Goal: Task Accomplishment & Management: Complete application form

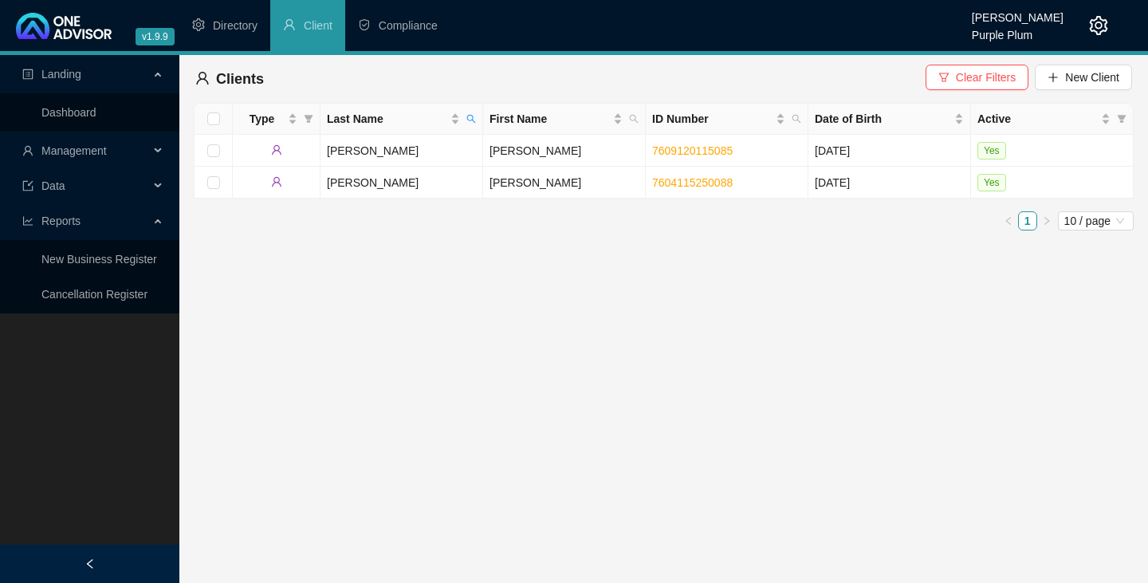
click at [818, 237] on div "Type Last Name First Name ID Number Date of Birth Active [PERSON_NAME] 76091201…" at bounding box center [664, 173] width 940 height 140
click at [1010, 74] on span "Clear Filters" at bounding box center [986, 78] width 60 height 18
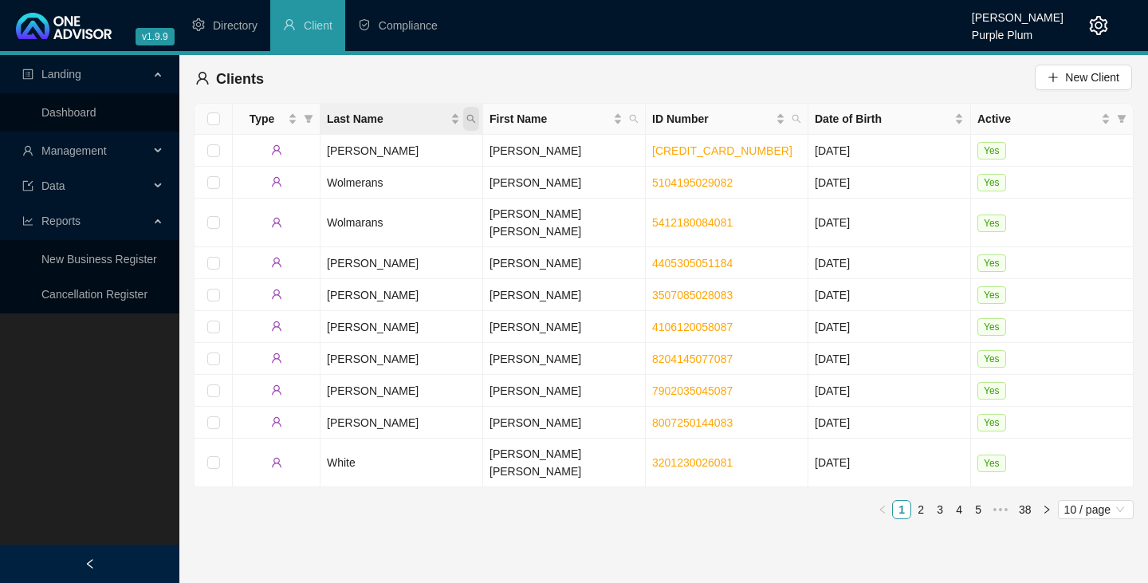
click at [471, 120] on icon "search" at bounding box center [471, 119] width 10 height 10
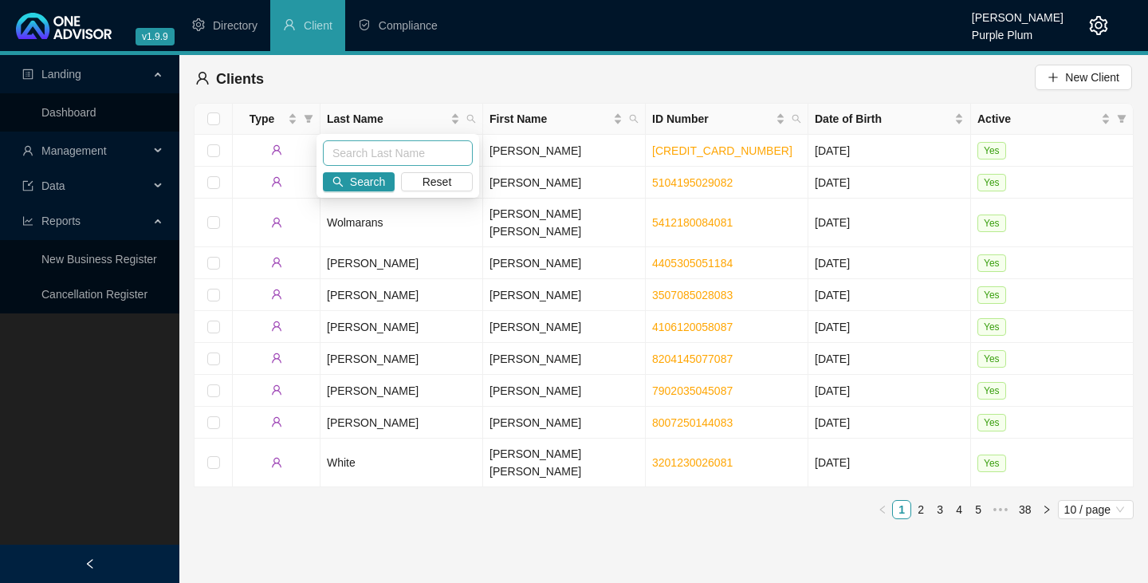
click at [342, 155] on input "text" at bounding box center [398, 153] width 150 height 26
click at [344, 155] on input "loomes" at bounding box center [398, 153] width 150 height 26
type input "loomes"
click at [372, 183] on span "Search" at bounding box center [367, 182] width 35 height 18
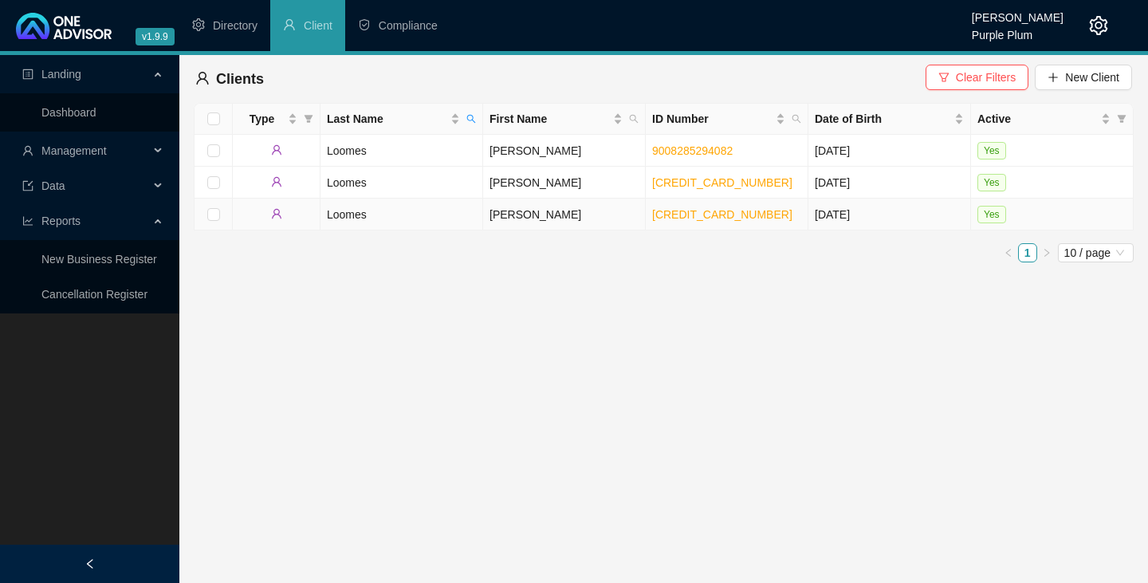
click at [343, 212] on td "Loomes" at bounding box center [401, 215] width 163 height 32
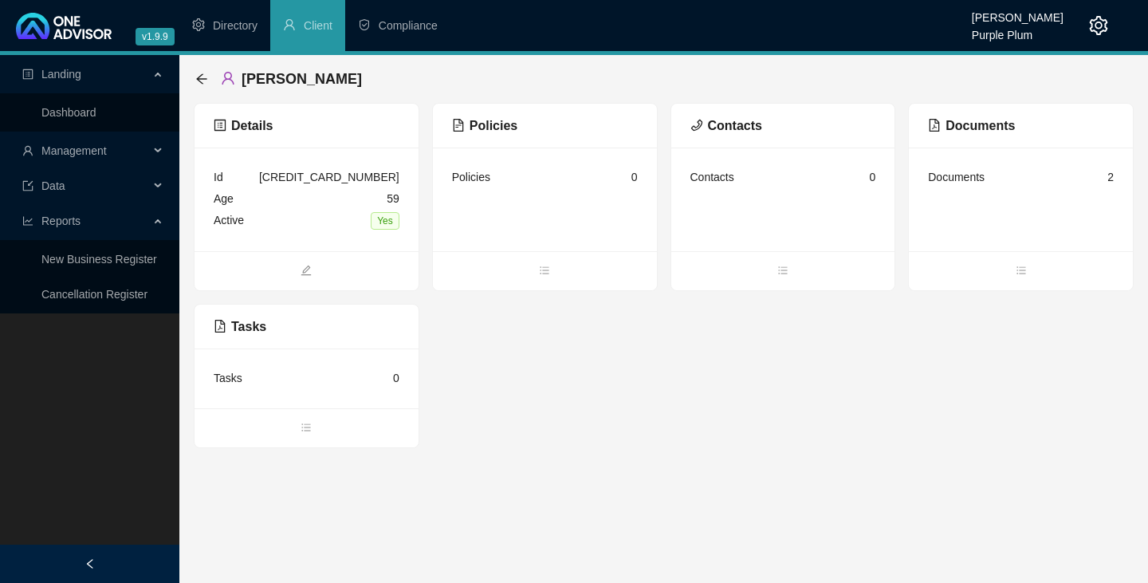
click at [398, 26] on span "Compliance" at bounding box center [408, 25] width 59 height 13
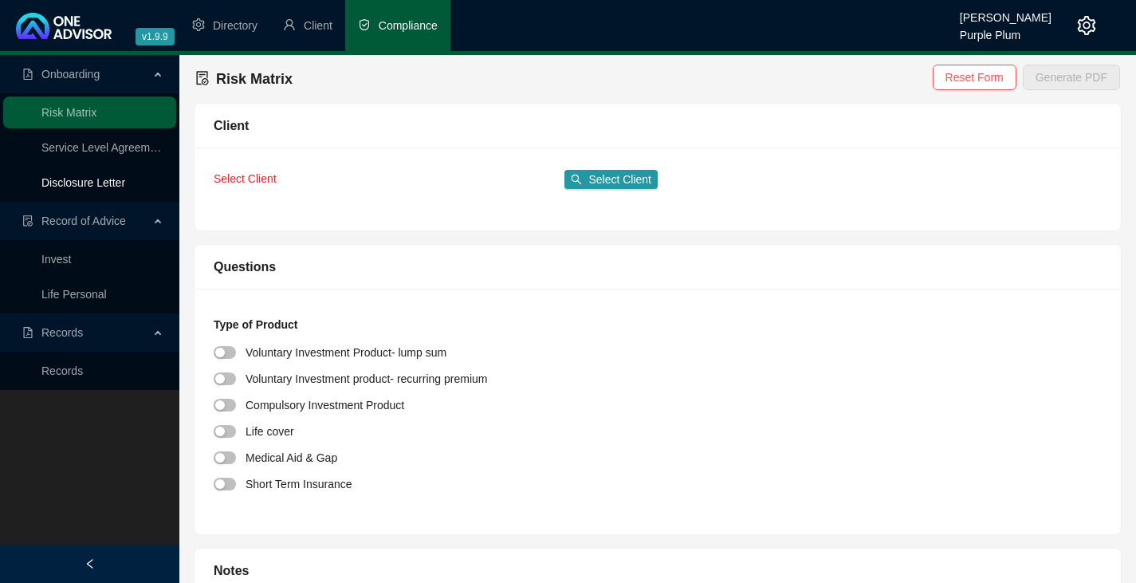
click at [91, 182] on link "Disclosure Letter" at bounding box center [83, 182] width 84 height 13
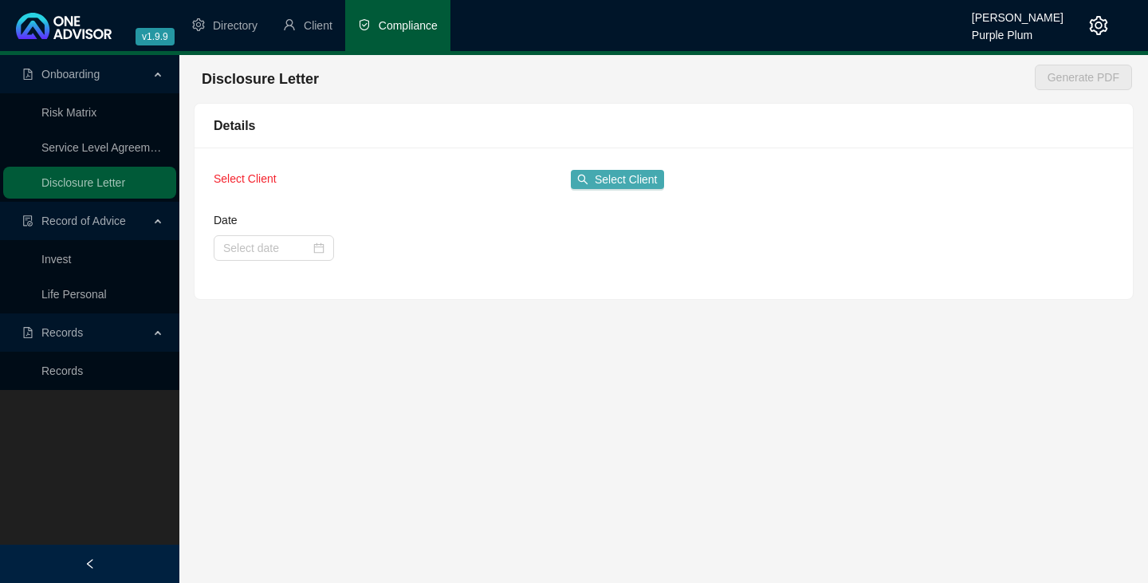
click at [605, 179] on span "Select Client" at bounding box center [626, 180] width 63 height 18
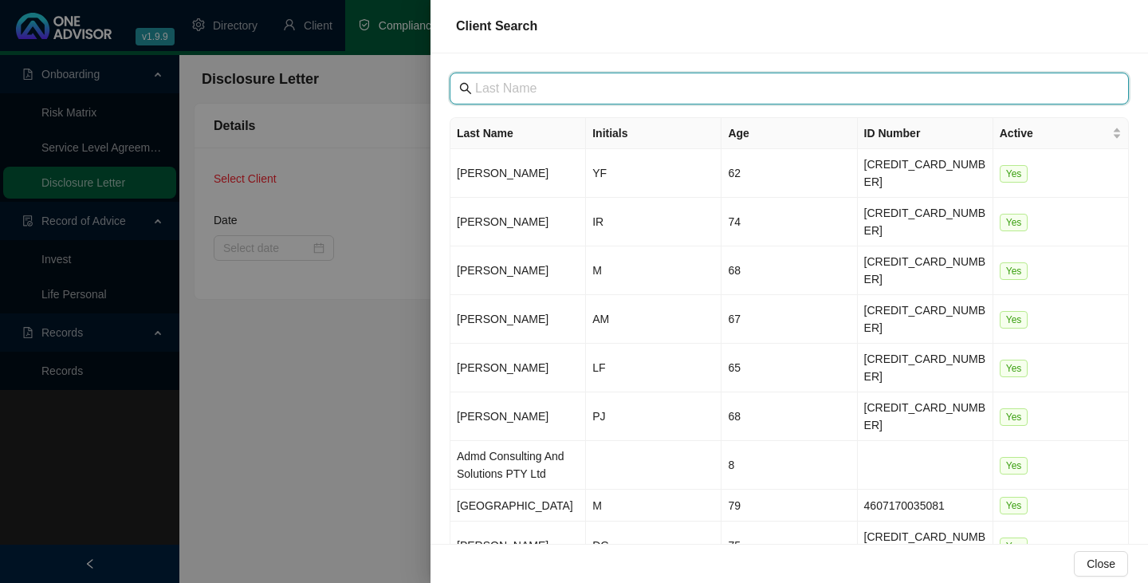
click at [477, 91] on input "text" at bounding box center [790, 88] width 631 height 19
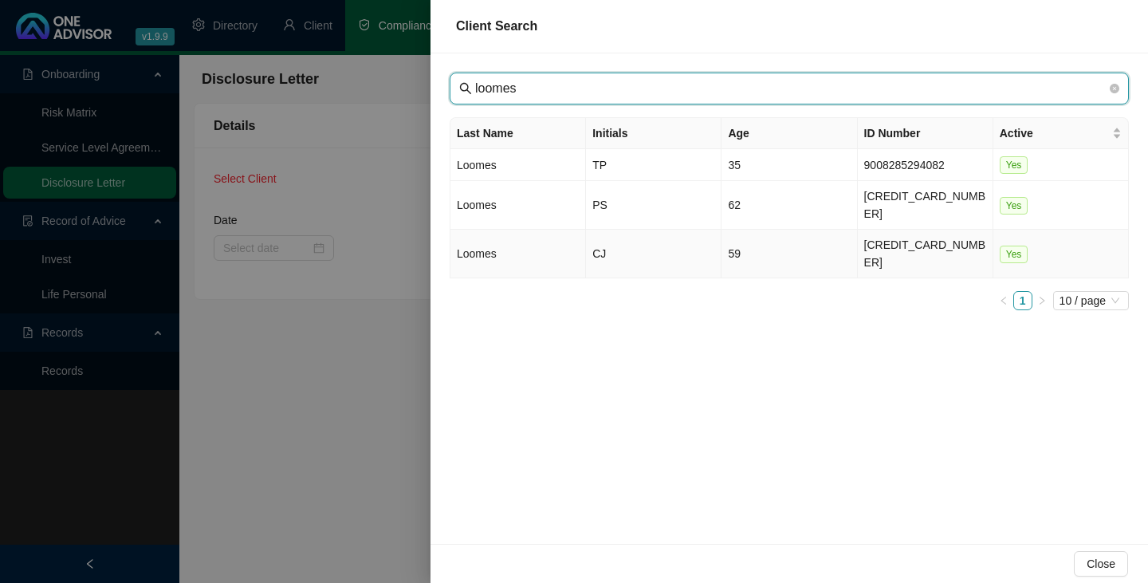
type input "loomes"
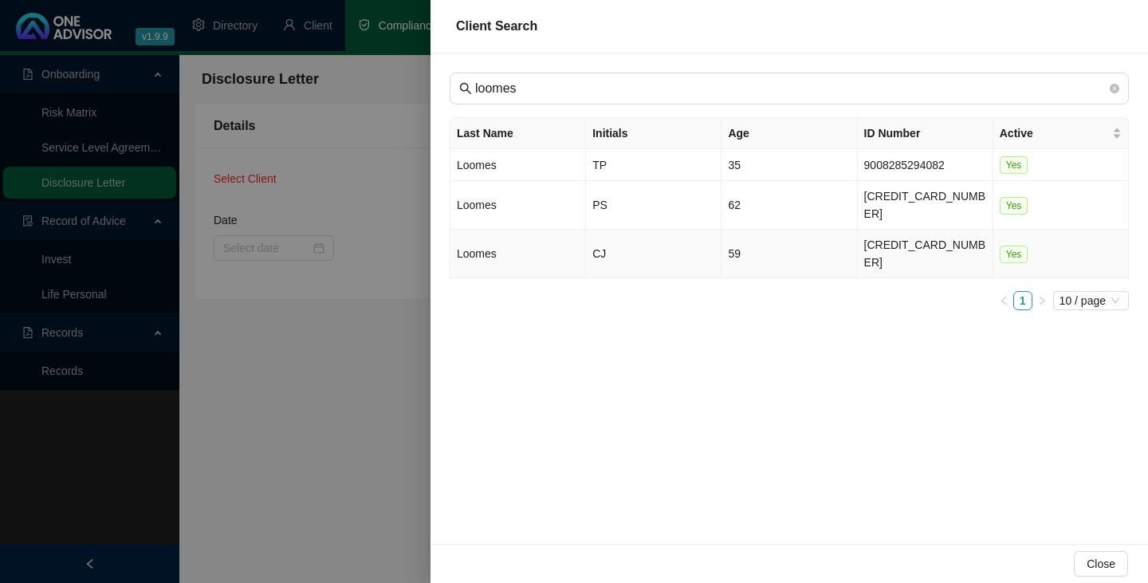
click at [489, 230] on td "Loomes" at bounding box center [518, 254] width 136 height 49
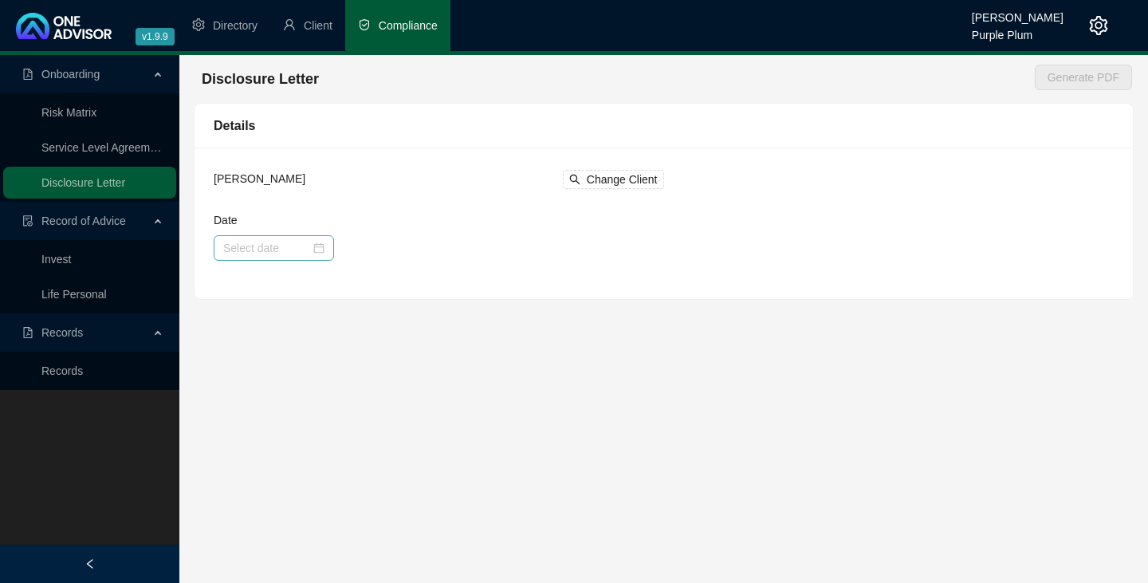
click at [319, 251] on div at bounding box center [273, 248] width 101 height 18
click at [60, 368] on link "Records" at bounding box center [61, 370] width 41 height 13
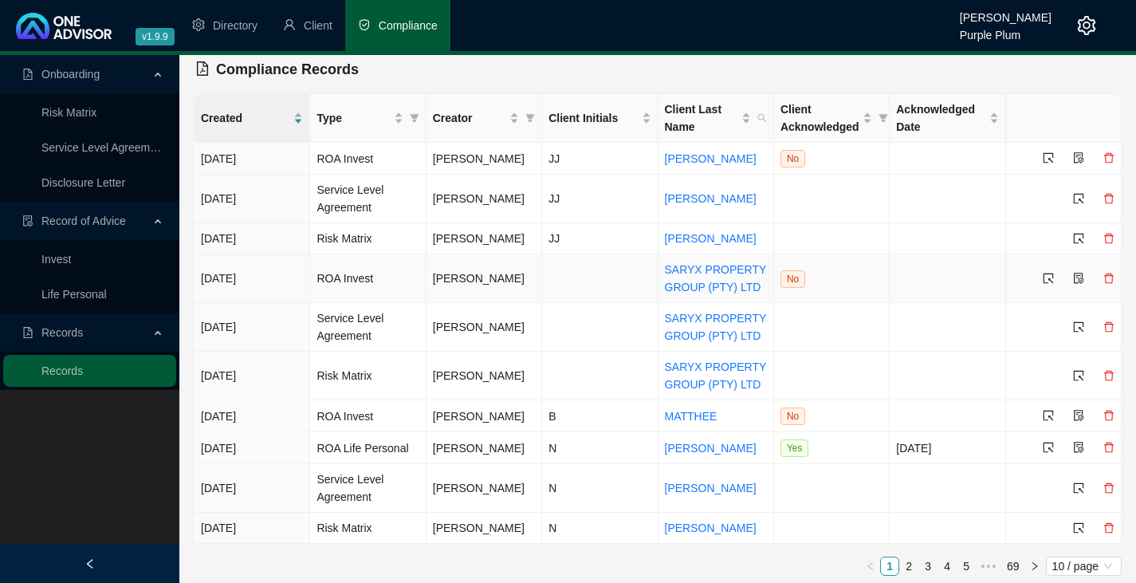
scroll to position [13, 0]
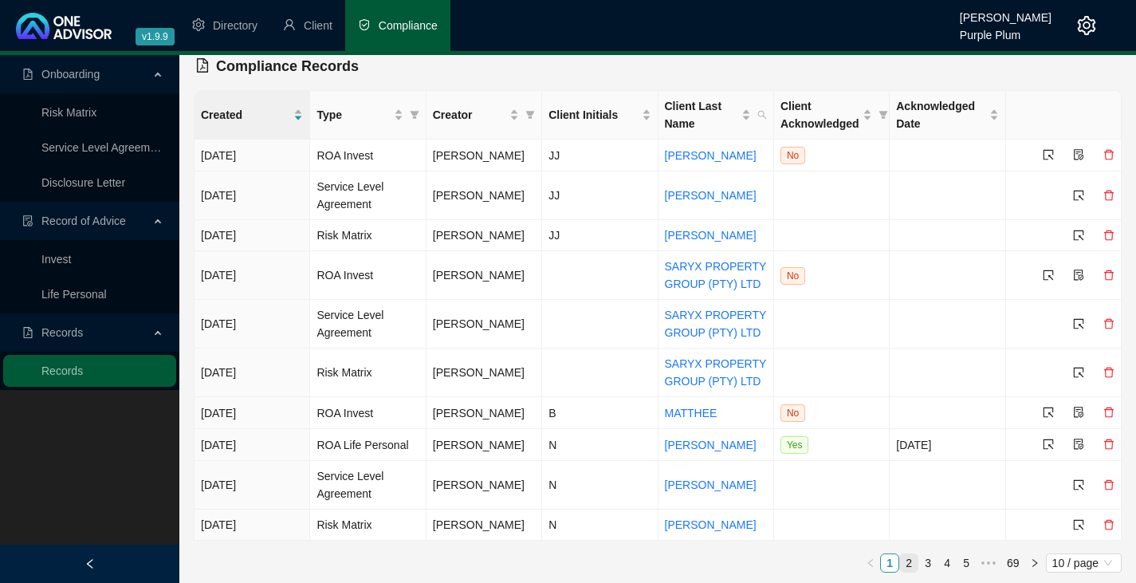
click at [908, 560] on link "2" at bounding box center [909, 563] width 18 height 18
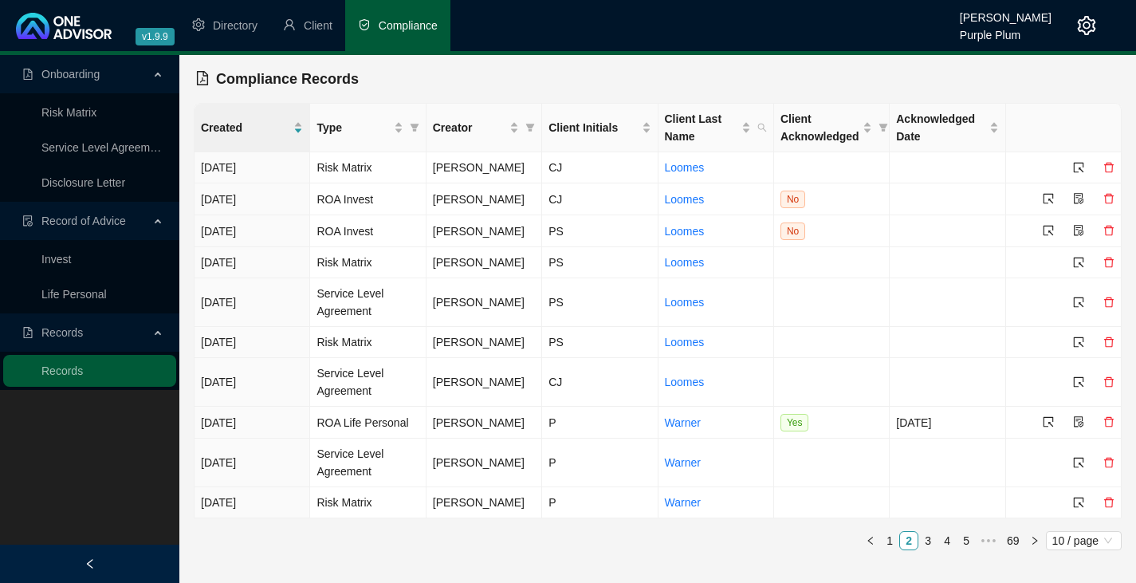
scroll to position [0, 0]
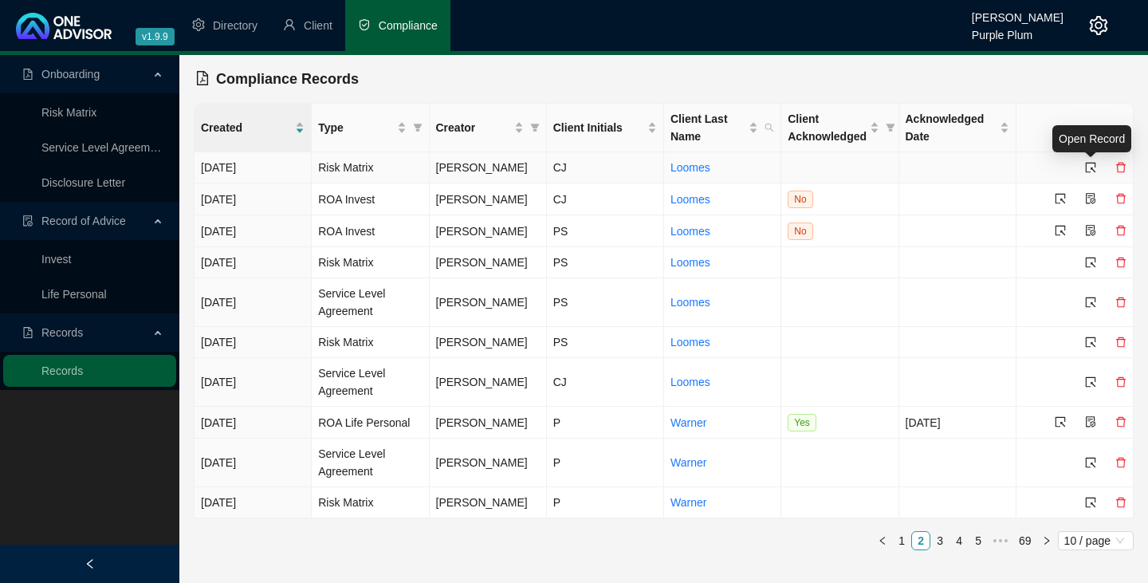
click at [1090, 165] on icon "select" at bounding box center [1090, 167] width 11 height 11
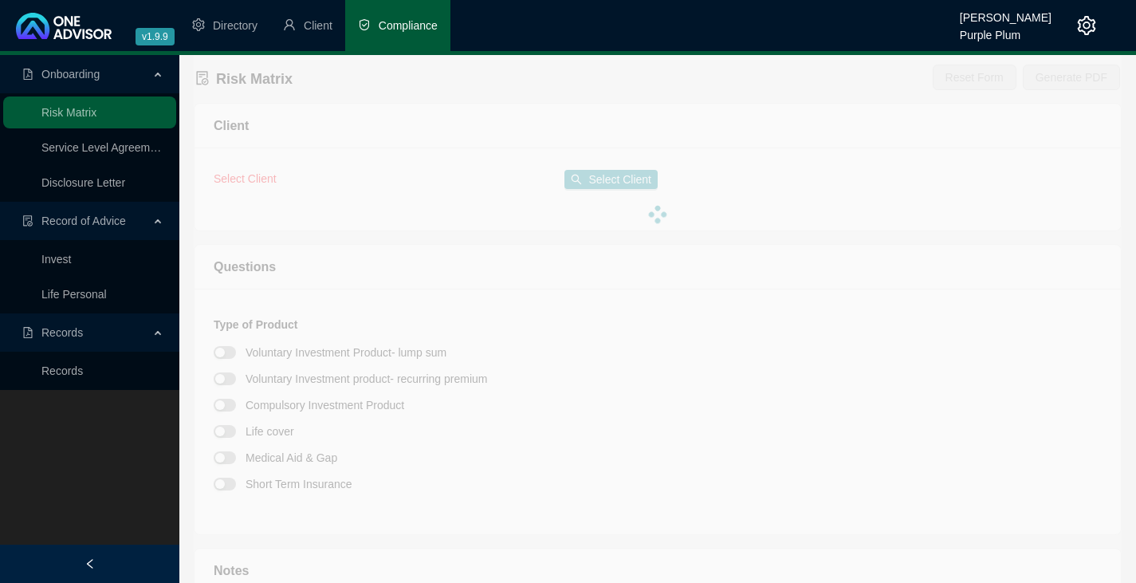
type textarea "Retirement annuity R30000 pm R257,759 into offshore [PERSON_NAME]"
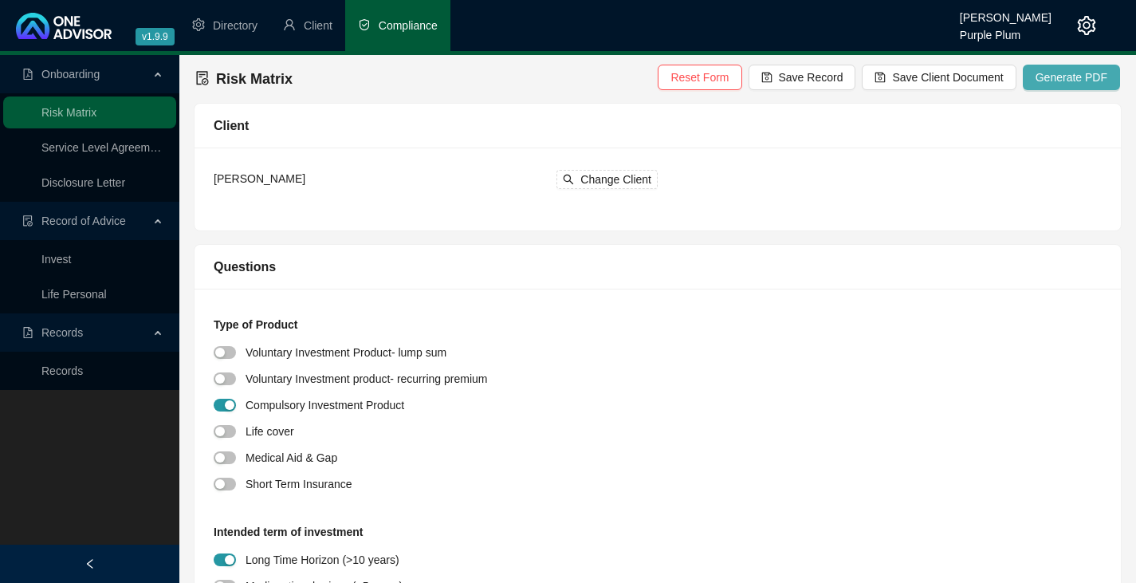
click at [1080, 74] on span "Generate PDF" at bounding box center [1072, 78] width 72 height 18
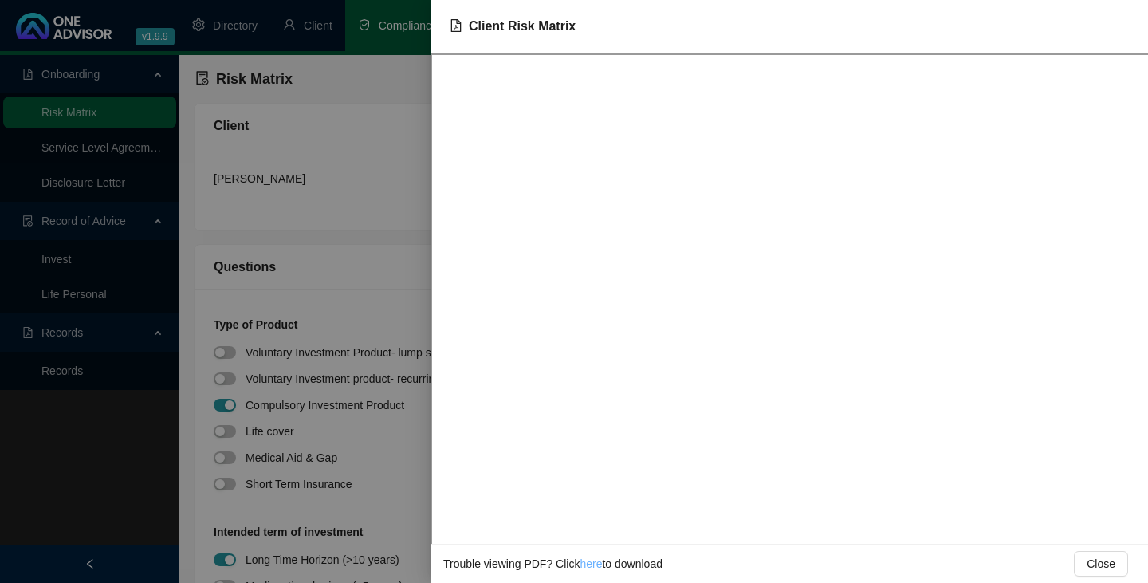
click at [587, 566] on link "here" at bounding box center [591, 563] width 22 height 13
drag, startPoint x: 136, startPoint y: 301, endPoint x: 145, endPoint y: 301, distance: 8.8
click at [136, 301] on div at bounding box center [574, 291] width 1148 height 583
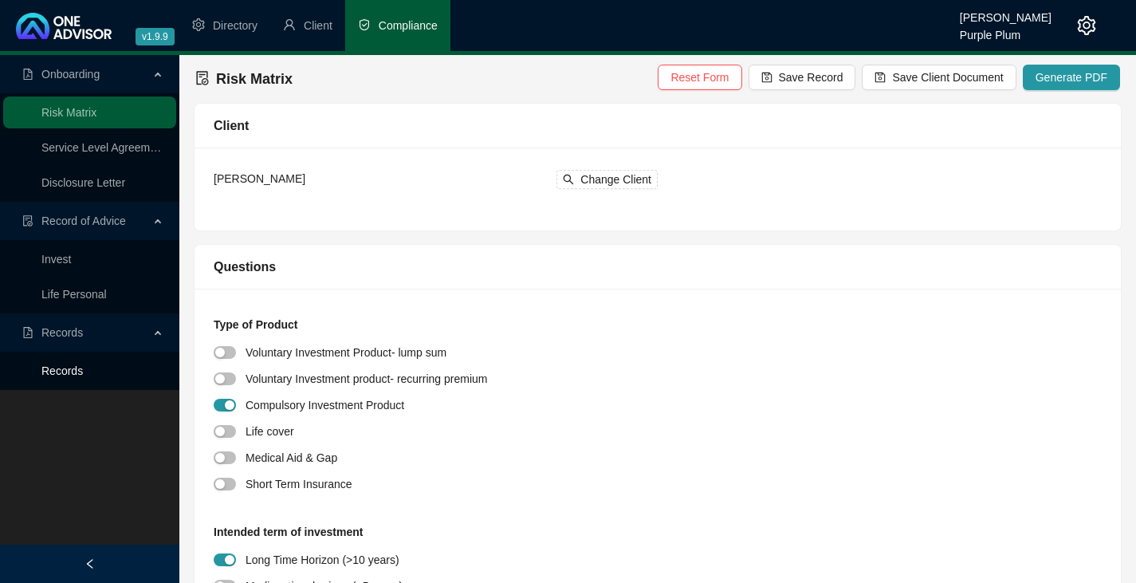
click at [74, 367] on link "Records" at bounding box center [61, 370] width 41 height 13
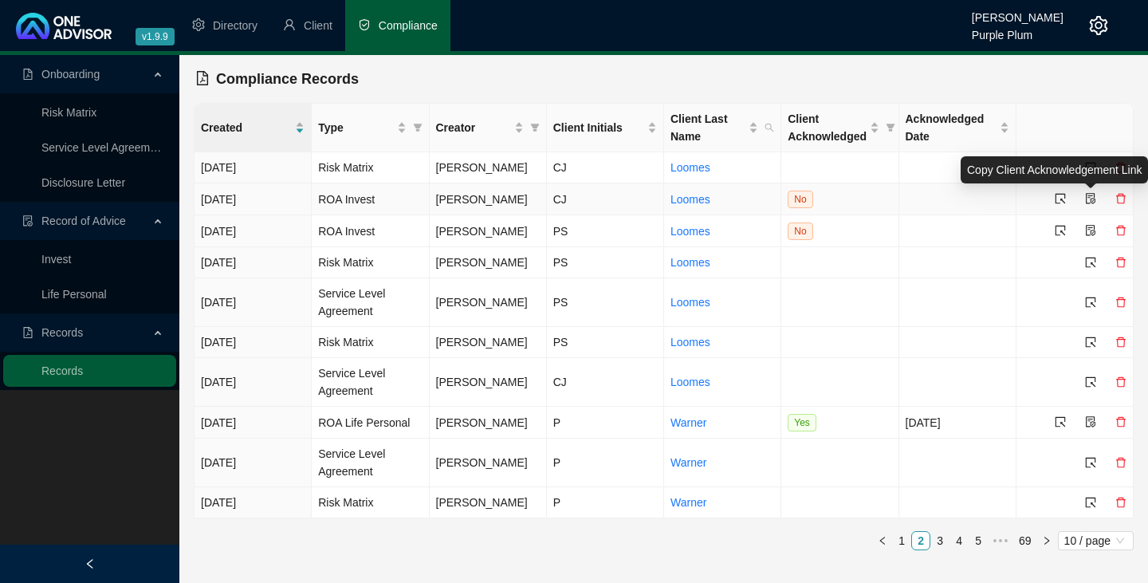
click at [1091, 199] on icon "file-protect" at bounding box center [1090, 198] width 11 height 11
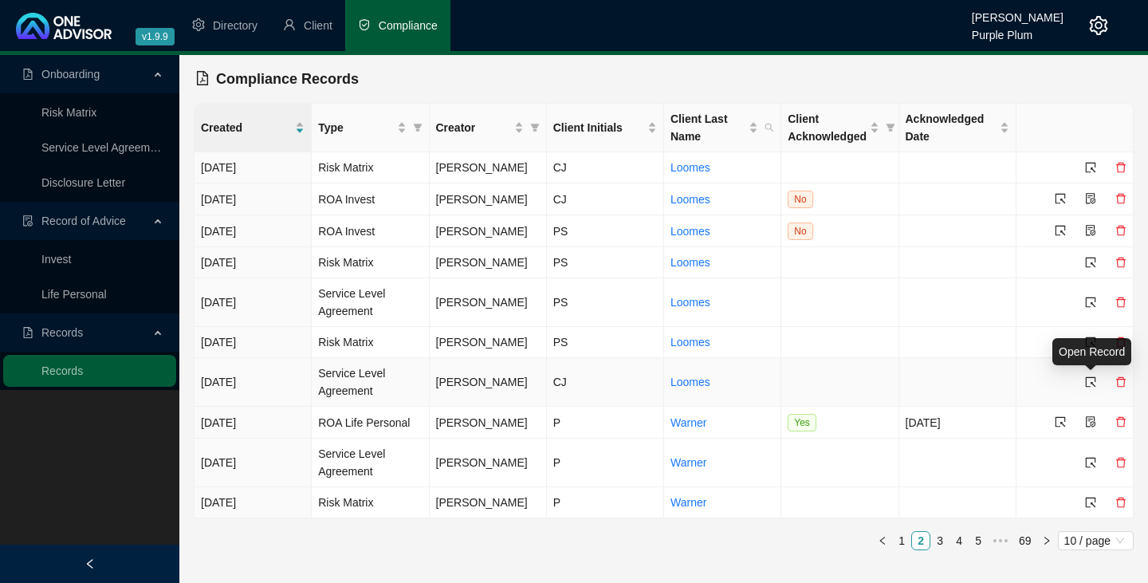
click at [1094, 378] on icon "select" at bounding box center [1090, 381] width 11 height 11
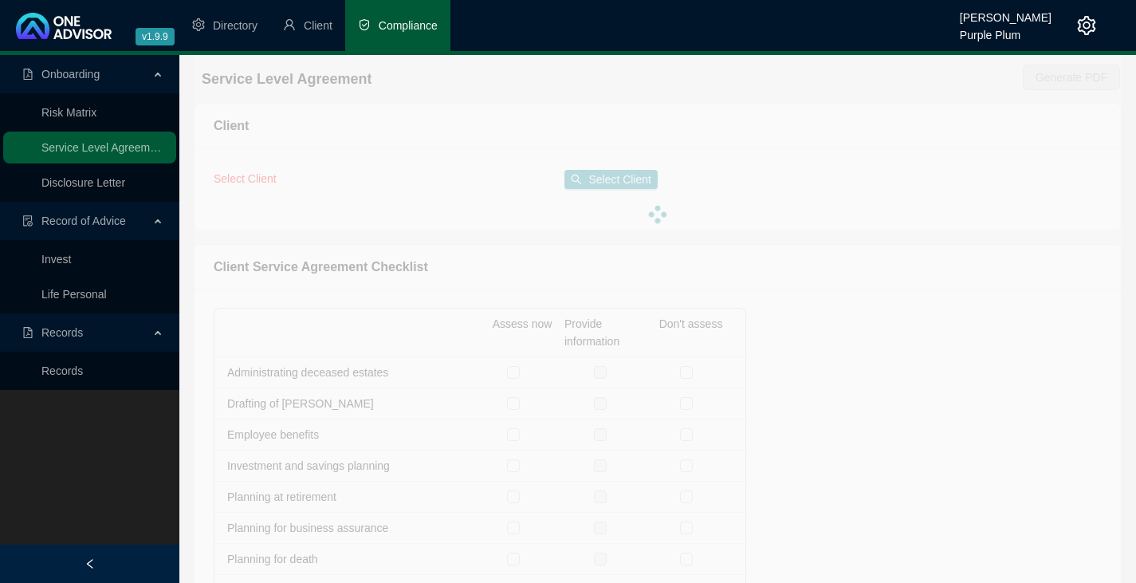
checkbox input "true"
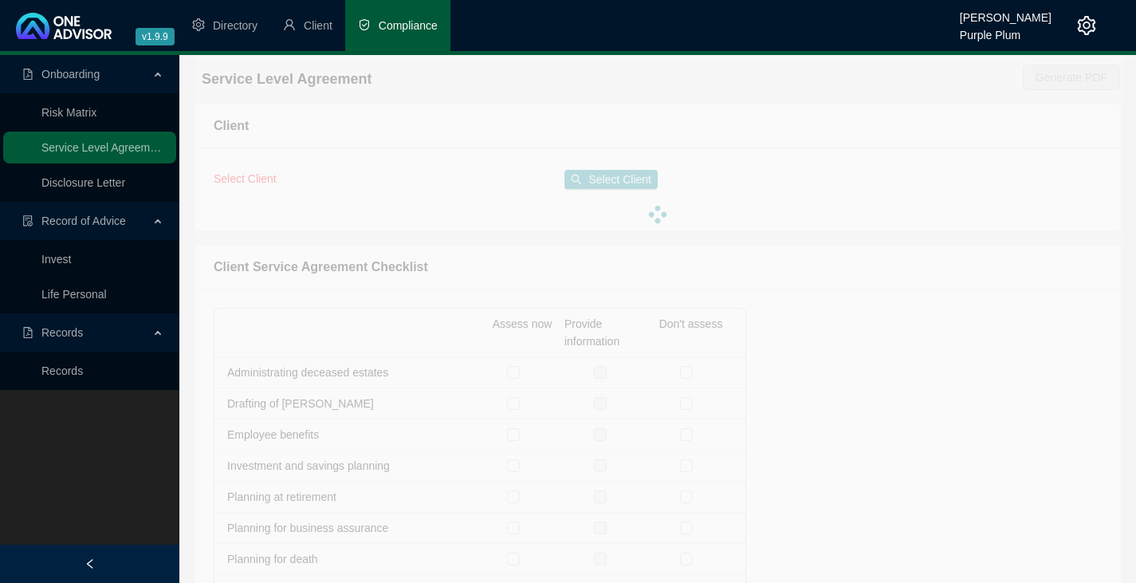
checkbox input "true"
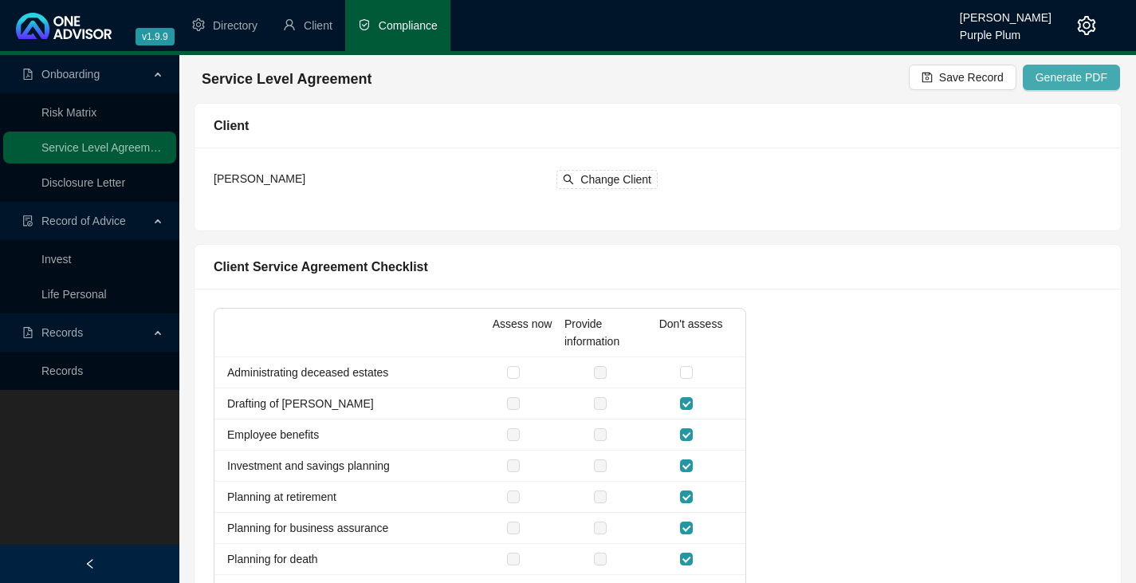
click at [1071, 78] on span "Generate PDF" at bounding box center [1072, 78] width 72 height 18
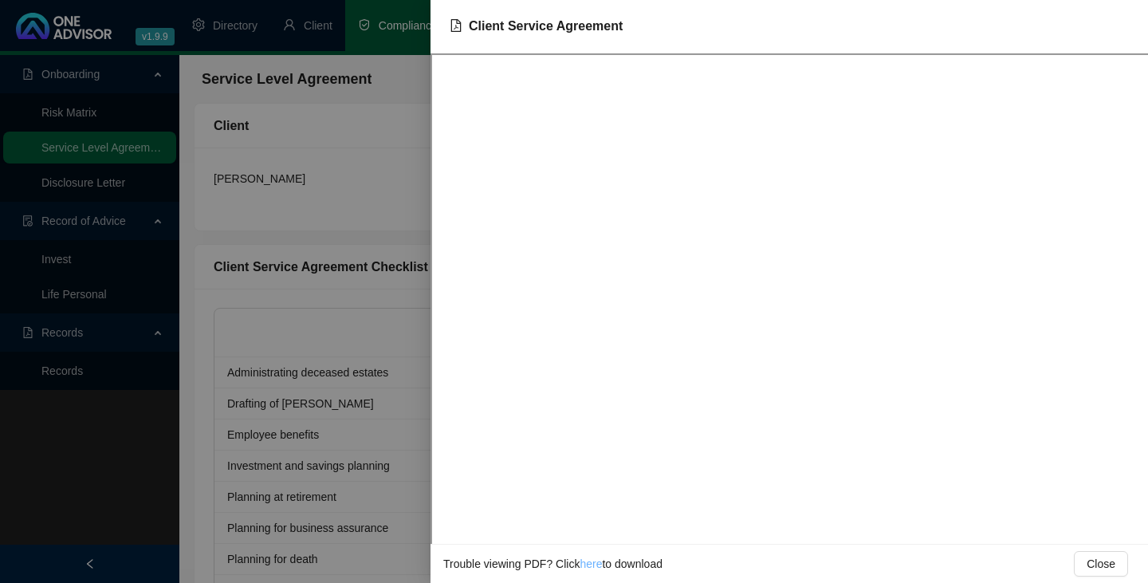
click at [590, 565] on link "here" at bounding box center [591, 563] width 22 height 13
click at [96, 423] on div at bounding box center [574, 291] width 1148 height 583
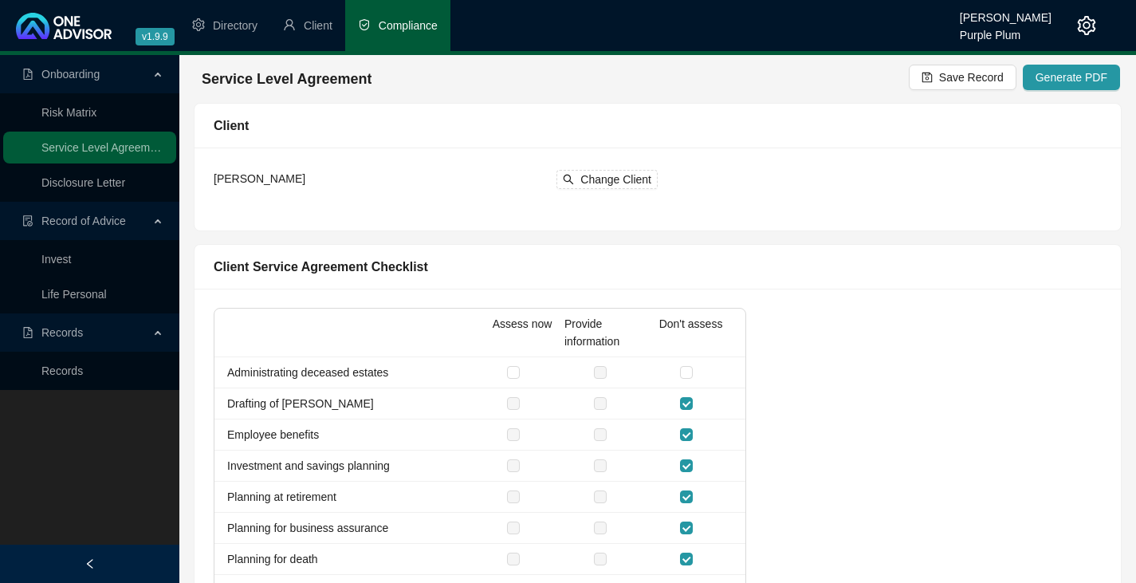
click at [117, 418] on div "Onboarding Risk Matrix Service Level Agreement Disclosure Letter Record of Advi…" at bounding box center [89, 346] width 179 height 583
click at [125, 183] on link "Disclosure Letter" at bounding box center [83, 182] width 84 height 13
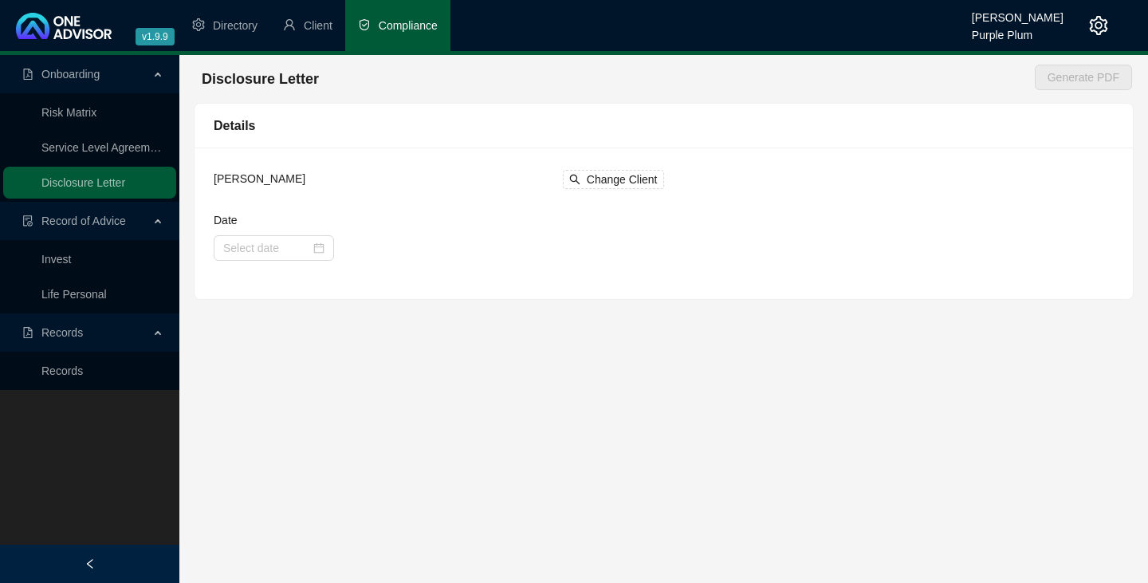
click at [69, 328] on span "Records" at bounding box center [61, 332] width 41 height 13
click at [62, 332] on span "Records" at bounding box center [61, 332] width 41 height 13
click at [75, 373] on link "Records" at bounding box center [61, 370] width 41 height 13
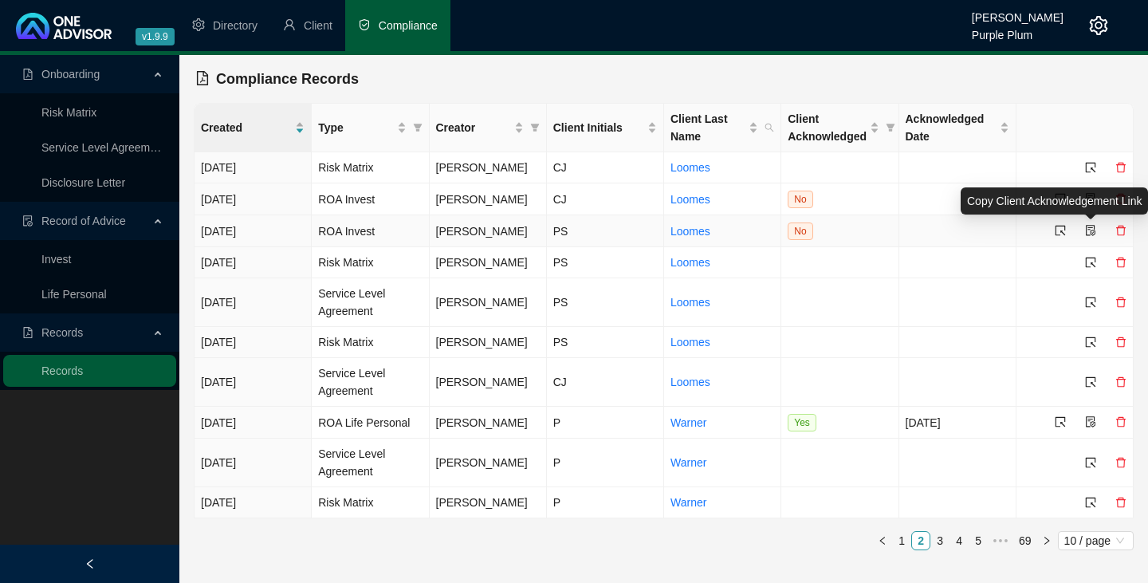
click at [1091, 230] on icon "file-protect" at bounding box center [1091, 230] width 10 height 11
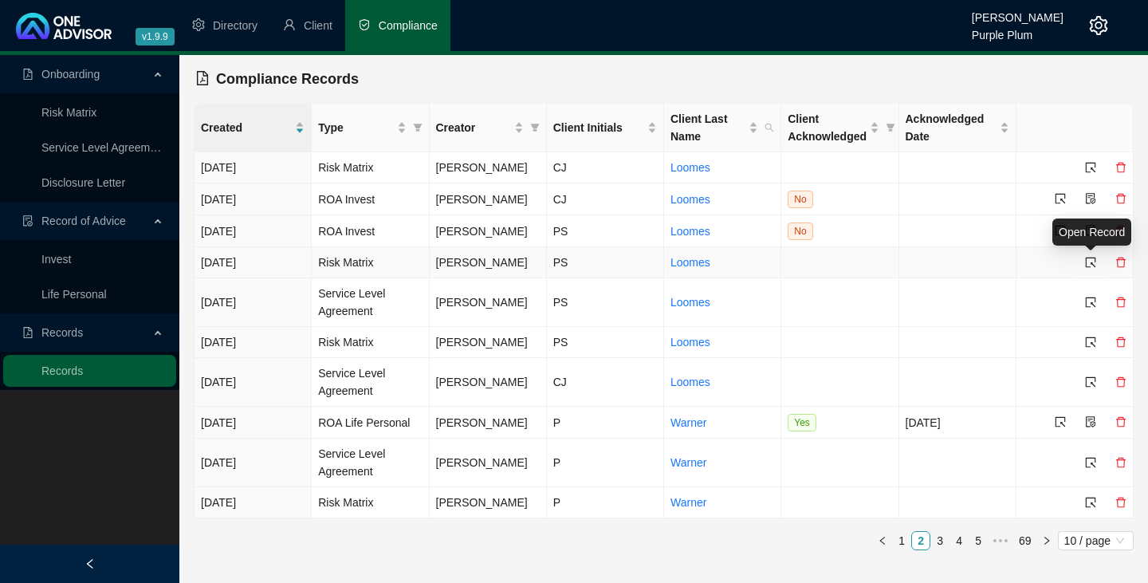
click at [1089, 262] on icon "select" at bounding box center [1090, 262] width 11 height 11
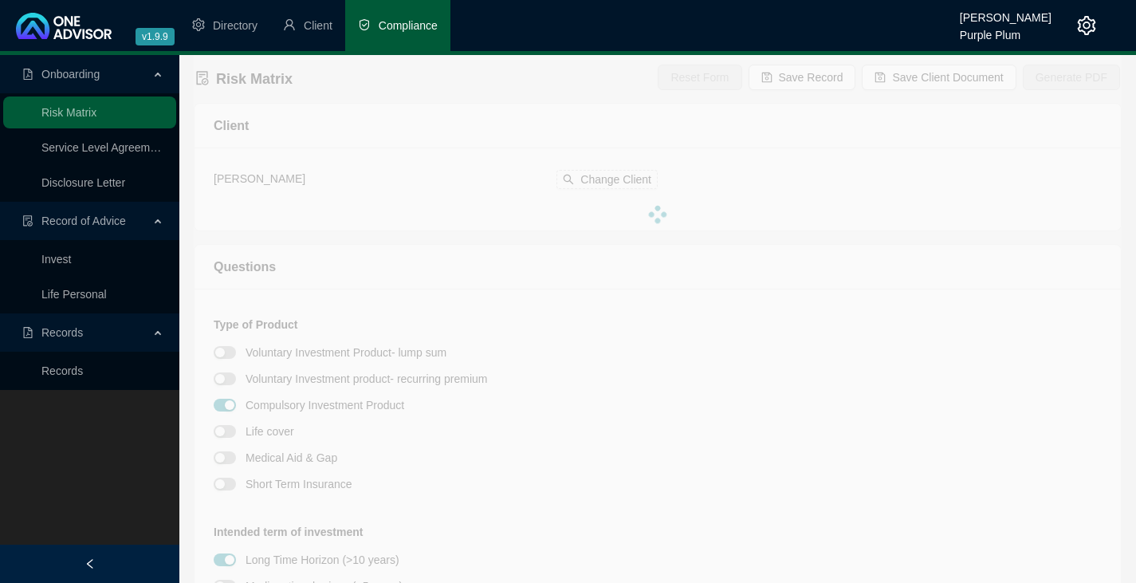
type textarea "Retirement annuity R30000 pm R350,152 into existing offshore Liv Annuity."
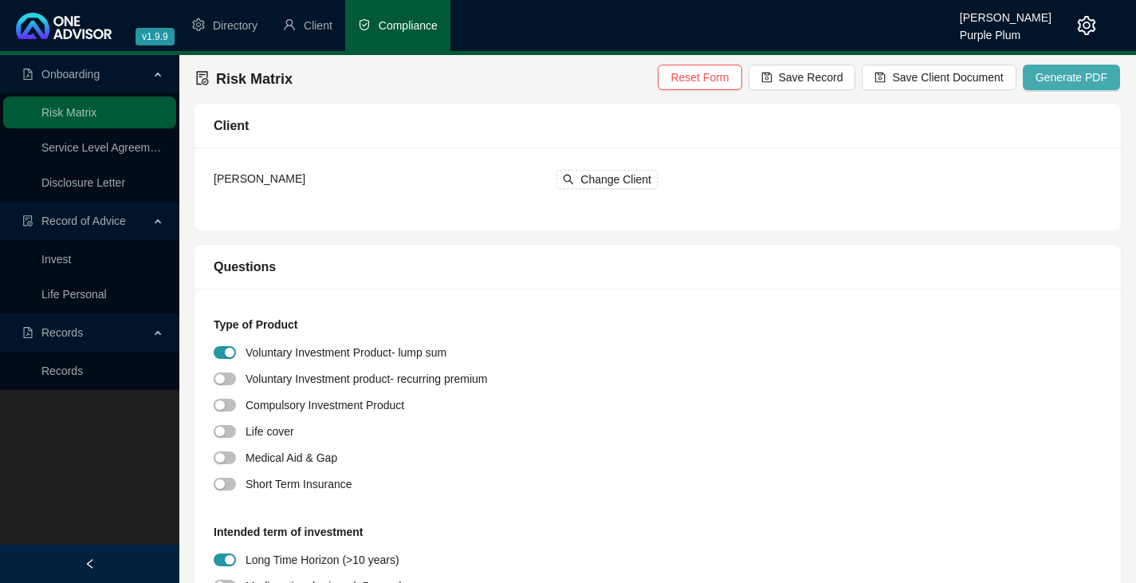
click at [1092, 77] on span "Generate PDF" at bounding box center [1072, 78] width 72 height 18
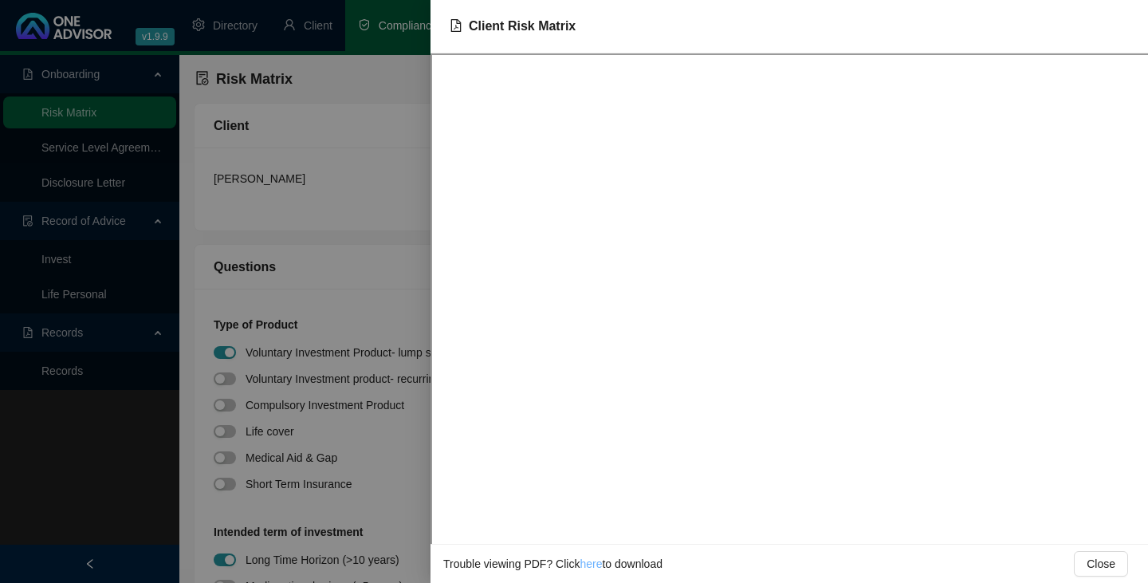
click at [592, 565] on link "here" at bounding box center [591, 563] width 22 height 13
click at [117, 412] on div at bounding box center [574, 291] width 1148 height 583
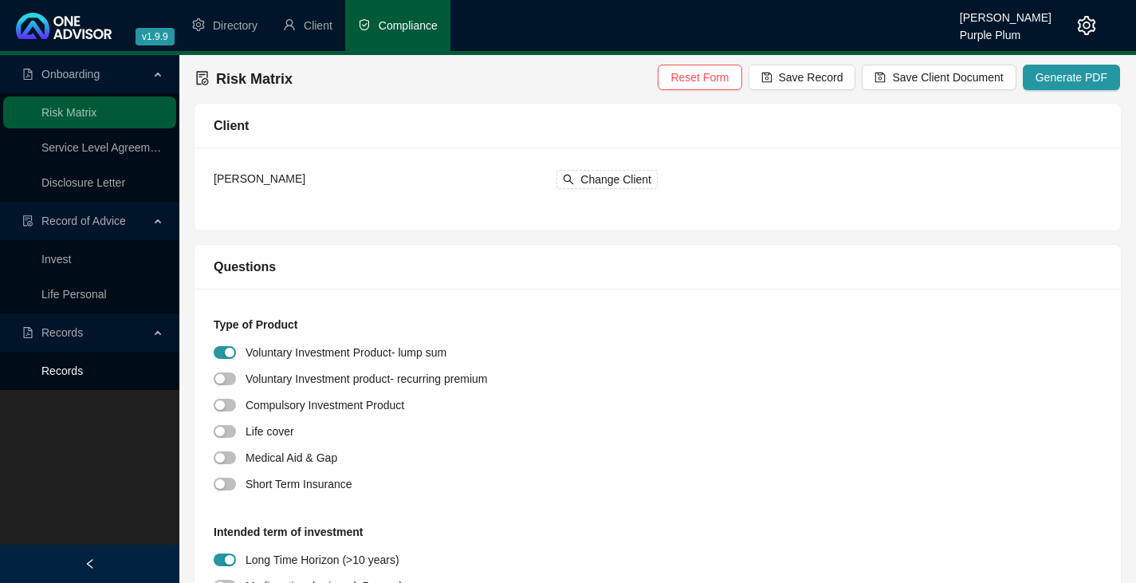
click at [69, 368] on link "Records" at bounding box center [61, 370] width 41 height 13
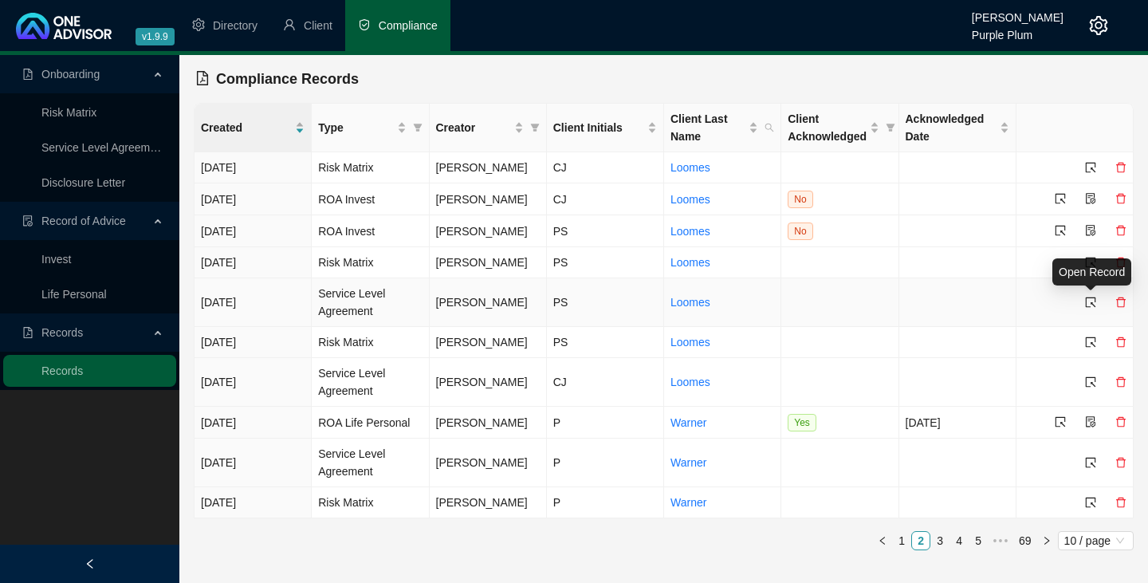
click at [1090, 301] on icon "select" at bounding box center [1090, 302] width 11 height 11
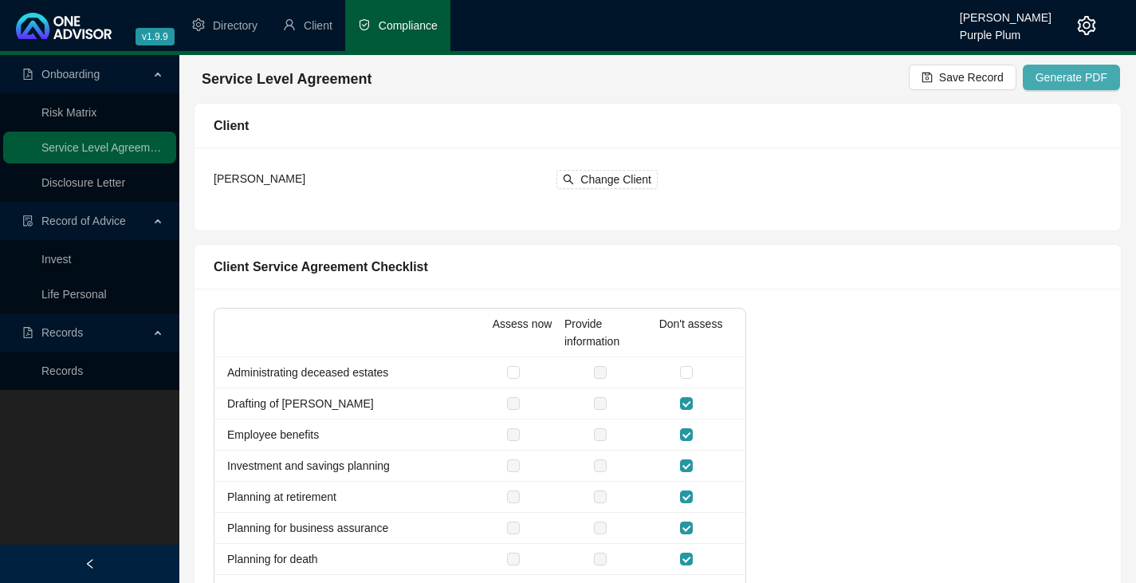
click at [1071, 73] on span "Generate PDF" at bounding box center [1072, 78] width 72 height 18
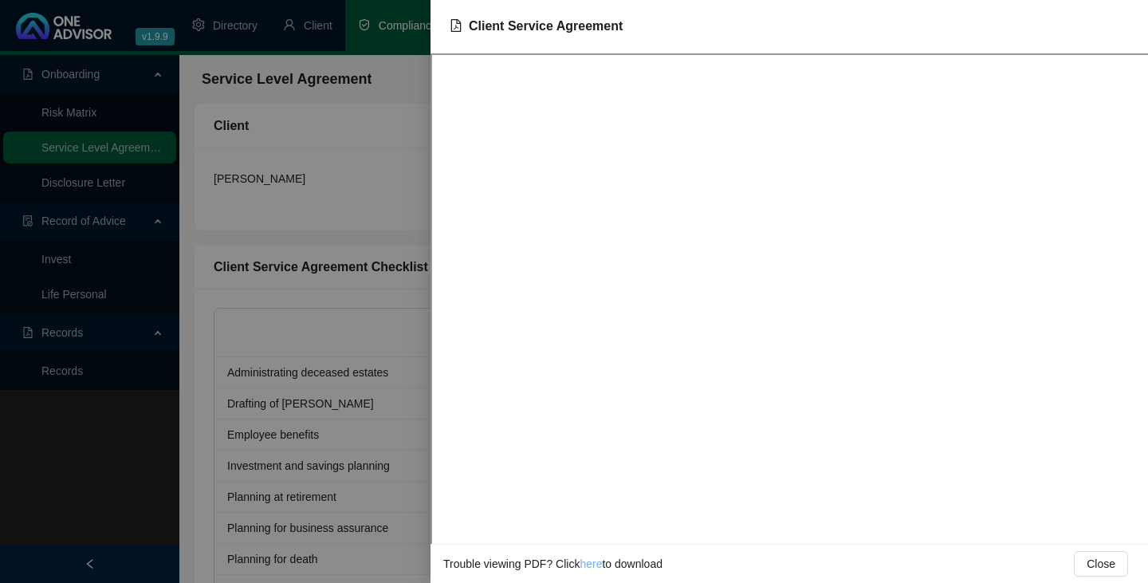
click at [592, 566] on link "here" at bounding box center [591, 563] width 22 height 13
click at [85, 535] on div at bounding box center [574, 291] width 1148 height 583
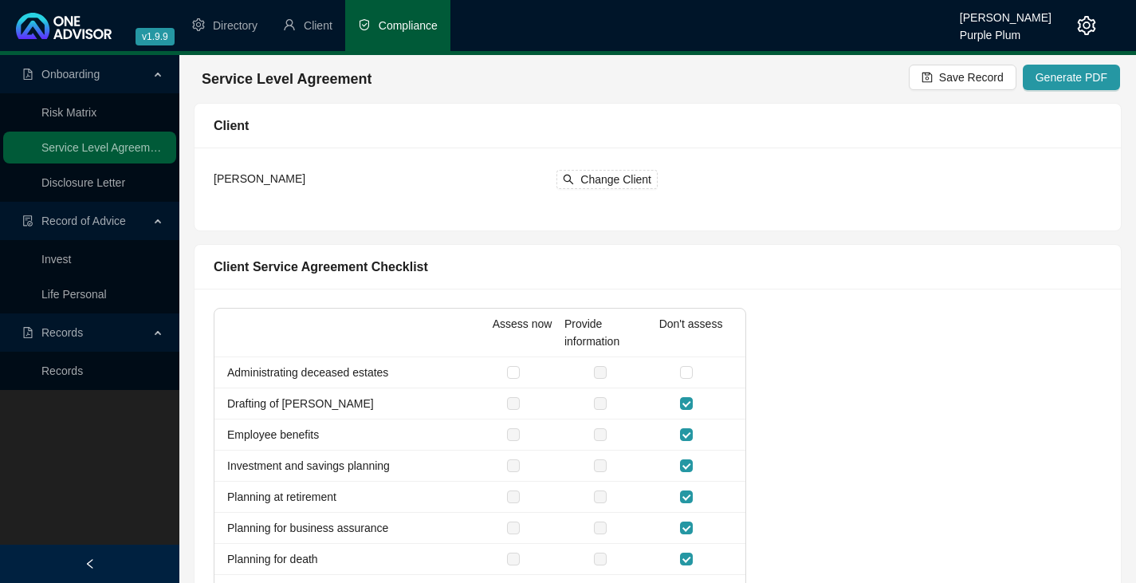
click at [107, 497] on div "Onboarding Risk Matrix Service Level Agreement Disclosure Letter Record of Advi…" at bounding box center [89, 346] width 179 height 583
click at [151, 437] on div "Onboarding Risk Matrix Service Level Agreement Disclosure Letter Record of Advi…" at bounding box center [89, 346] width 179 height 583
click at [322, 21] on span "Client" at bounding box center [318, 25] width 29 height 13
